Goal: Task Accomplishment & Management: Manage account settings

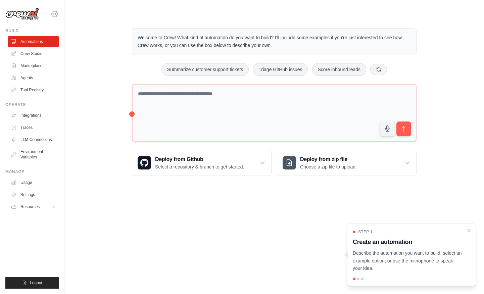
click at [58, 13] on icon at bounding box center [55, 14] width 8 height 8
click at [61, 45] on link "Settings" at bounding box center [54, 45] width 59 height 12
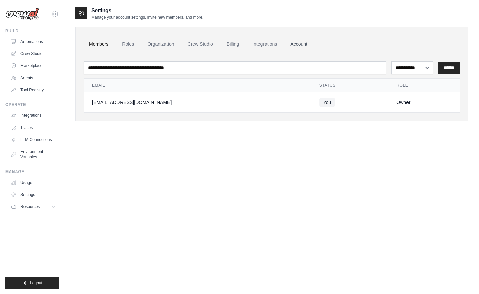
click at [313, 46] on link "Account" at bounding box center [299, 44] width 28 height 18
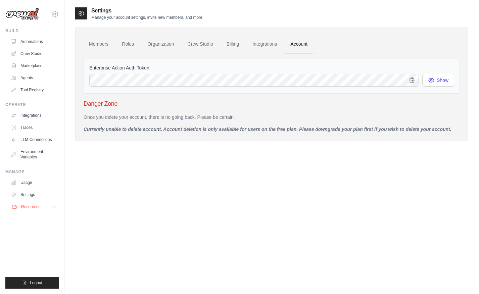
click at [42, 209] on button "Resources" at bounding box center [34, 207] width 51 height 11
click at [283, 42] on link "Integrations" at bounding box center [264, 44] width 35 height 18
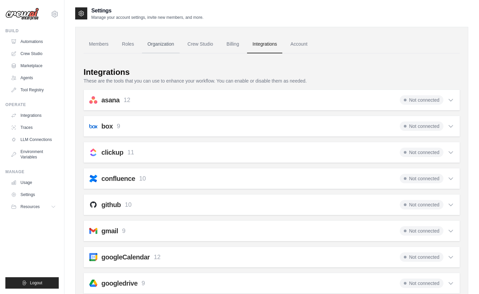
click at [169, 44] on link "Organization" at bounding box center [160, 44] width 37 height 18
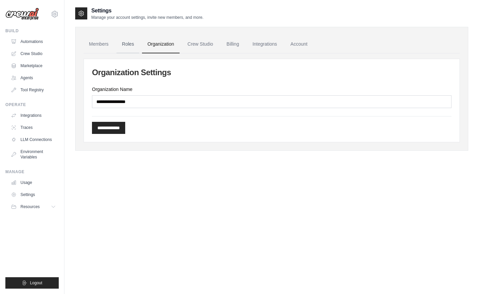
click at [128, 43] on link "Roles" at bounding box center [128, 44] width 23 height 18
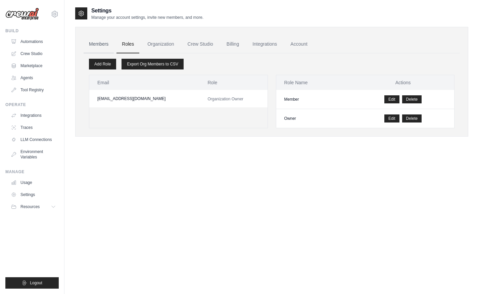
click at [105, 48] on link "Members" at bounding box center [99, 44] width 30 height 18
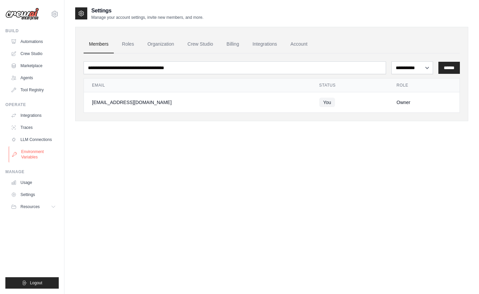
click at [43, 158] on link "Environment Variables" at bounding box center [34, 154] width 51 height 16
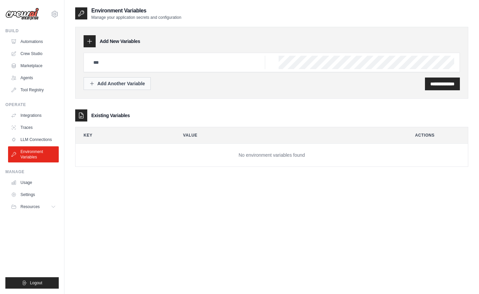
click at [110, 80] on button "Add Another Variable" at bounding box center [117, 83] width 67 height 13
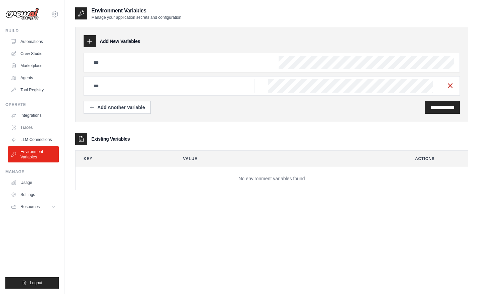
click at [452, 85] on icon "button" at bounding box center [451, 86] width 8 height 8
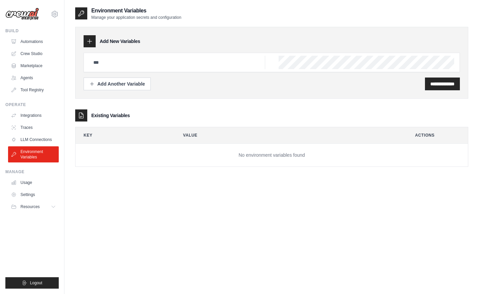
click at [90, 40] on icon at bounding box center [90, 41] width 4 height 4
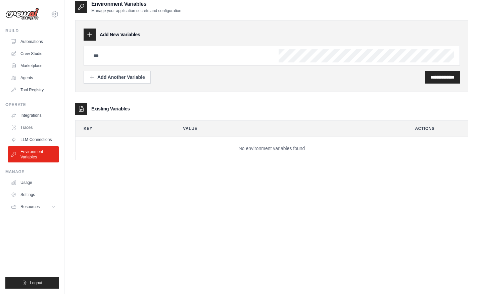
scroll to position [13, 0]
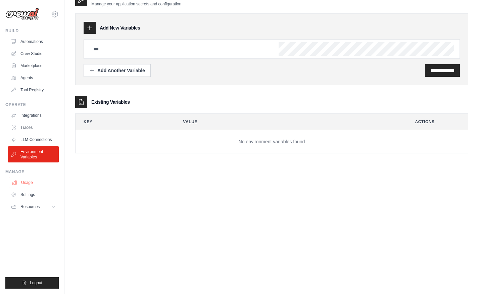
click at [36, 184] on link "Usage" at bounding box center [34, 182] width 51 height 11
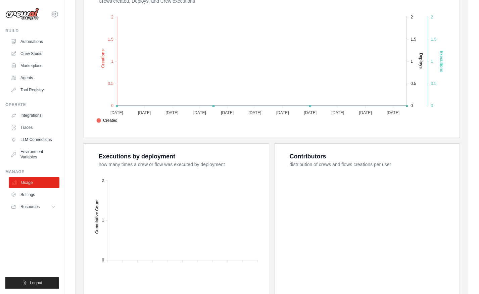
scroll to position [193, 0]
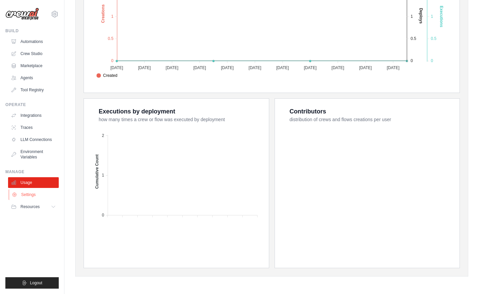
click at [40, 194] on link "Settings" at bounding box center [34, 194] width 51 height 11
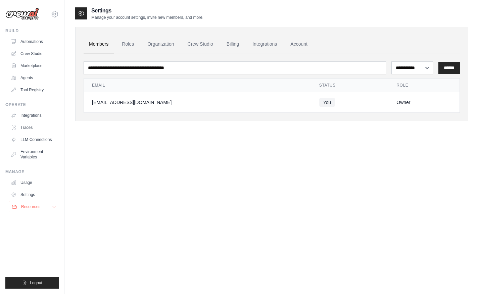
click at [41, 209] on button "Resources" at bounding box center [34, 207] width 51 height 11
